Goal: Task Accomplishment & Management: Manage account settings

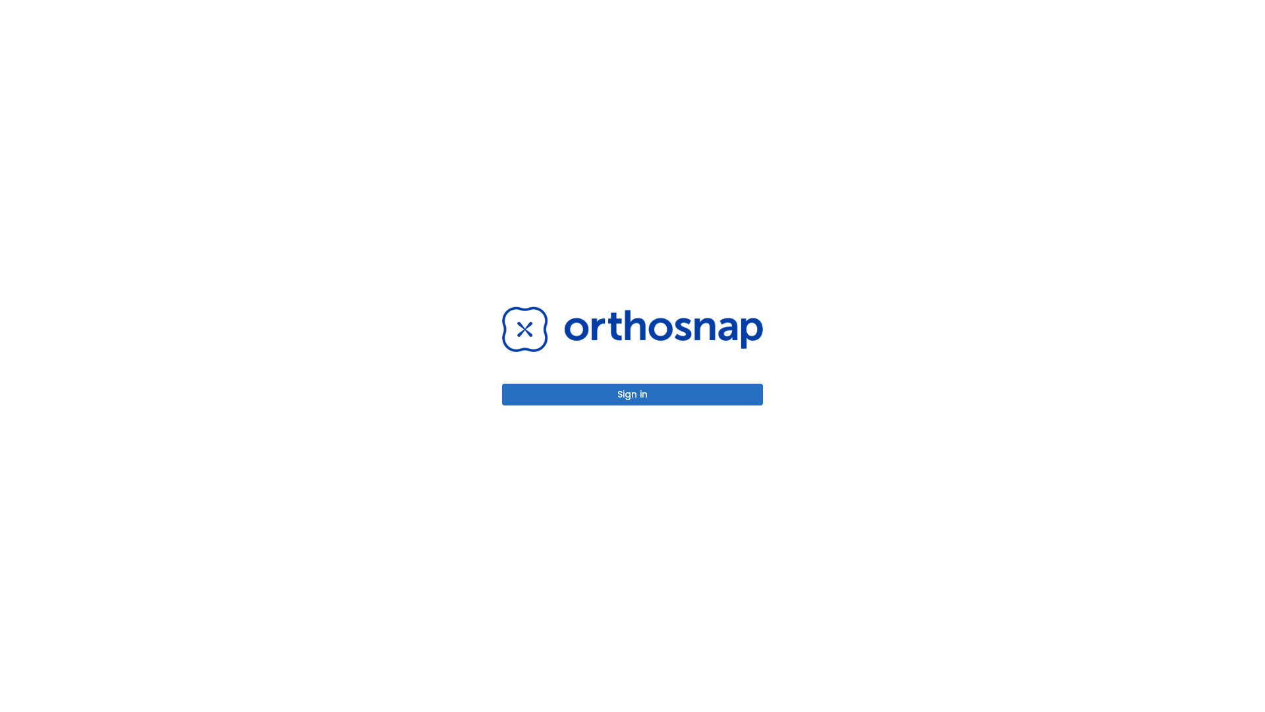
click at [633, 394] on button "Sign in" at bounding box center [632, 395] width 261 height 22
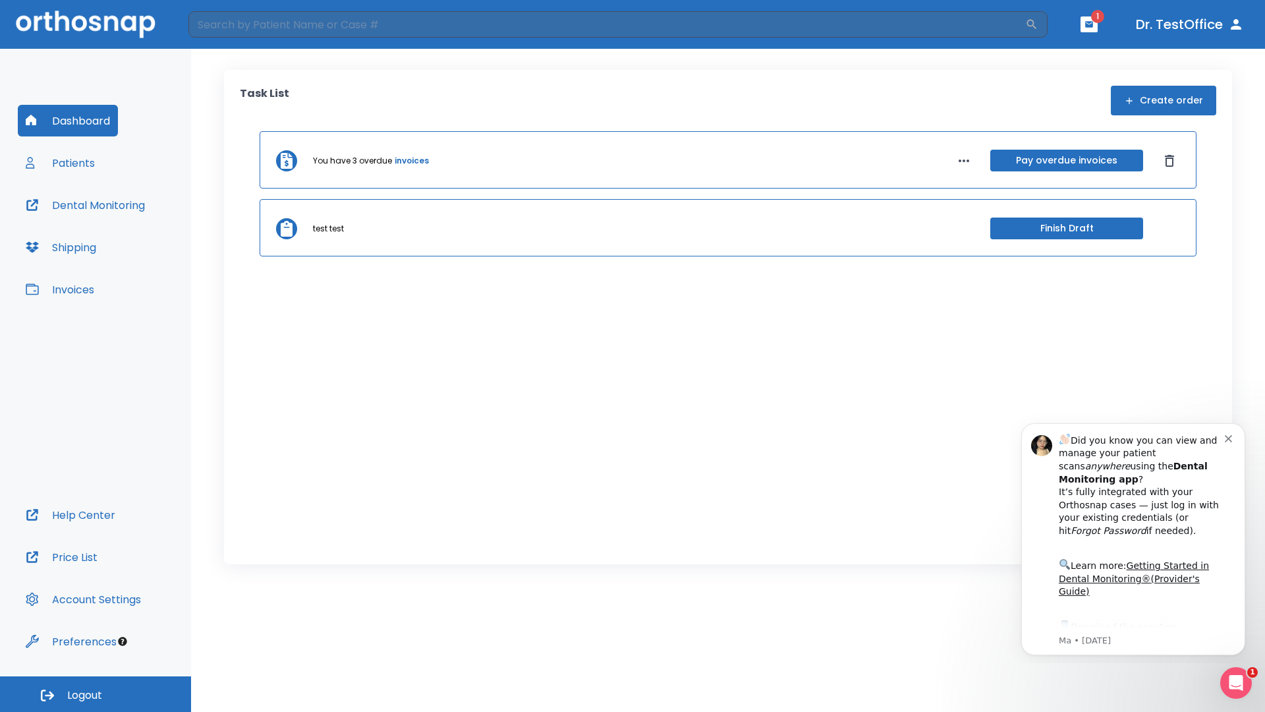
click at [96, 694] on span "Logout" at bounding box center [84, 695] width 35 height 14
